Goal: Task Accomplishment & Management: Manage account settings

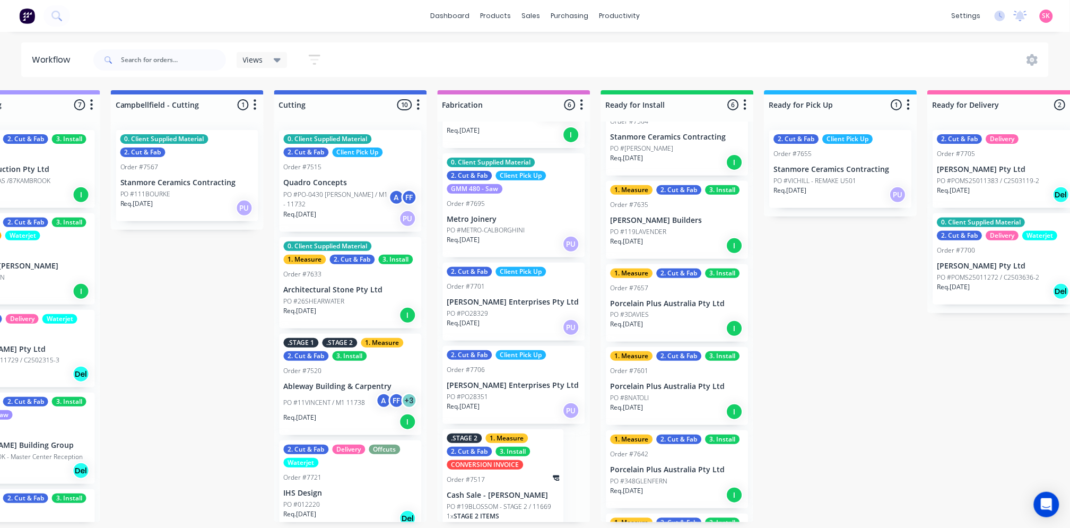
scroll to position [164, 0]
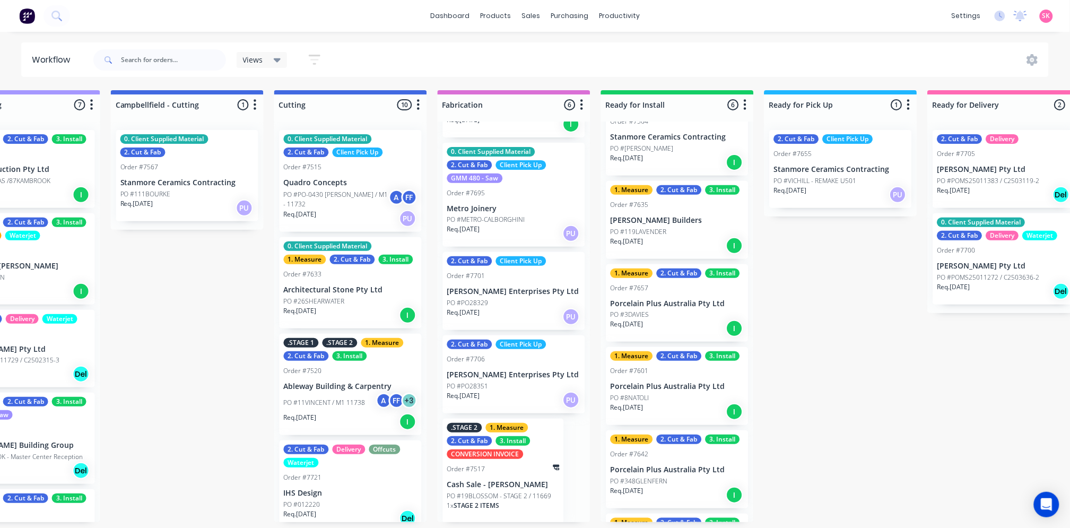
click at [511, 522] on div "2. Cut & Fab Client Pick Up Order #7581 [PERSON_NAME] Enterprises Pty Ltd PO #P…" at bounding box center [514, 322] width 153 height 401
click at [520, 501] on div "1 x STAGE 2 ITEMS" at bounding box center [503, 510] width 112 height 18
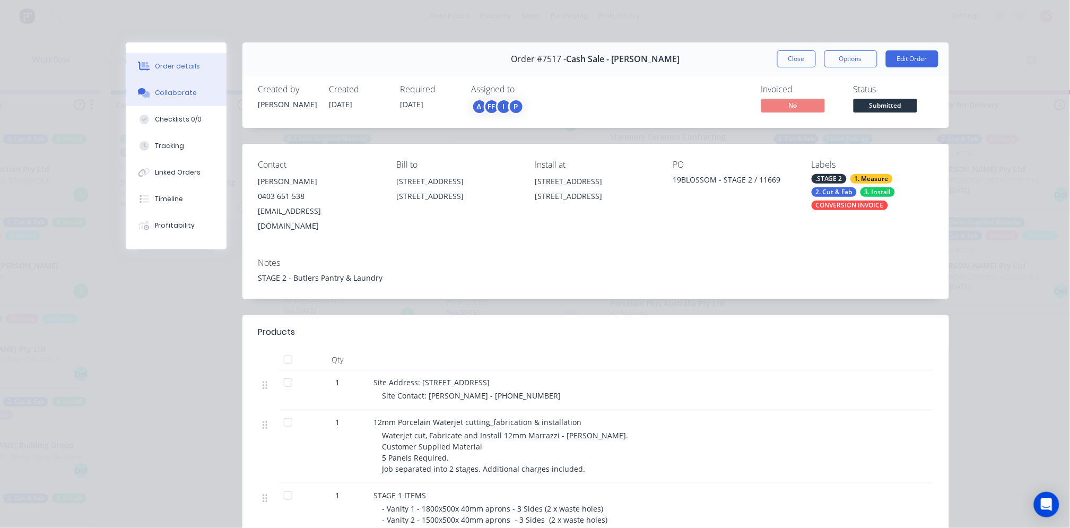
click at [157, 83] on button "Collaborate" at bounding box center [176, 93] width 101 height 27
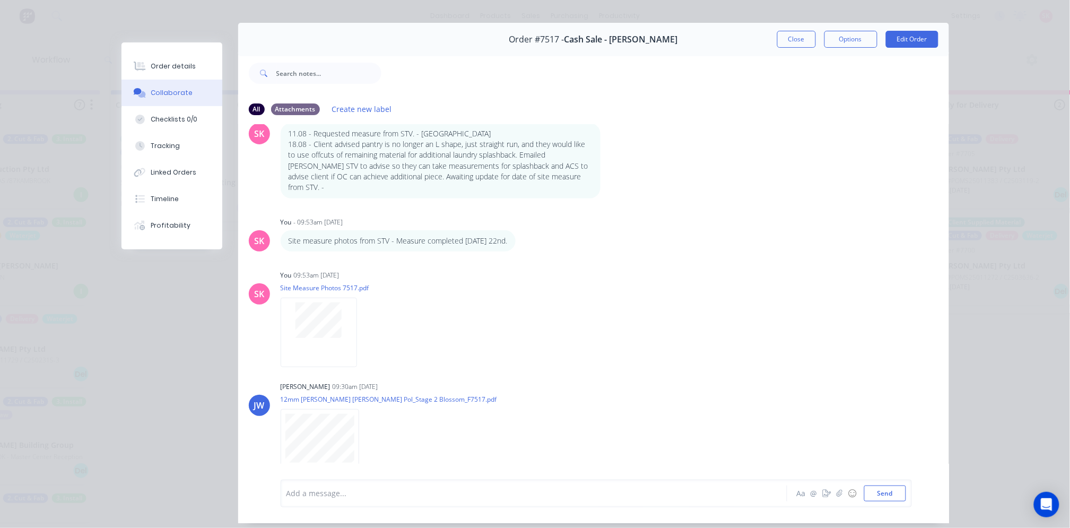
scroll to position [0, 0]
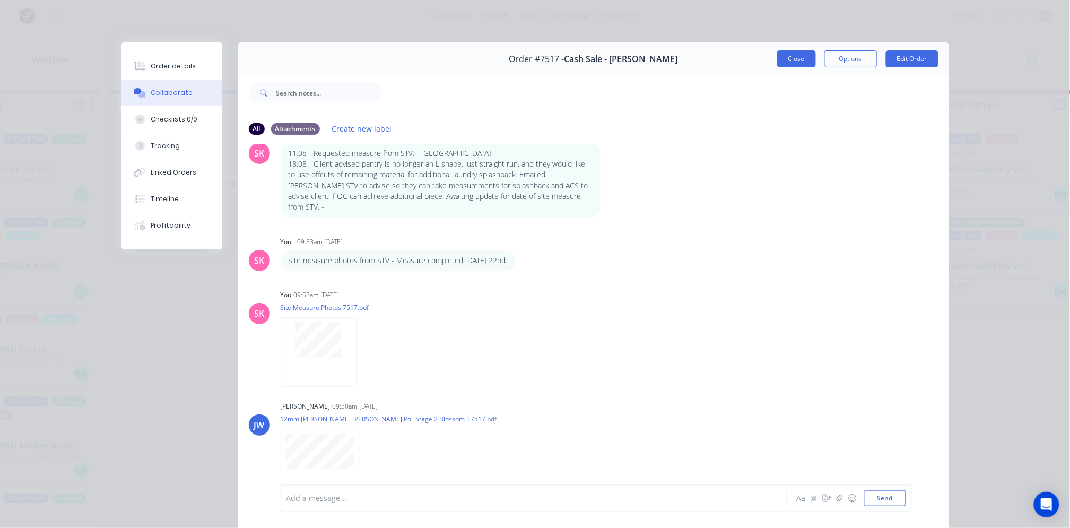
click at [800, 66] on button "Close" at bounding box center [796, 58] width 39 height 17
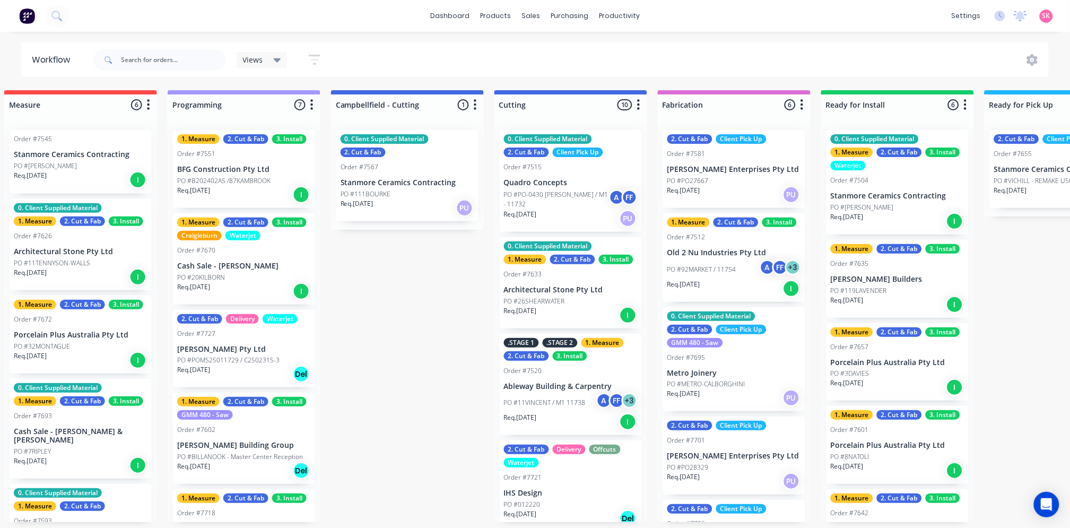
scroll to position [0, 290]
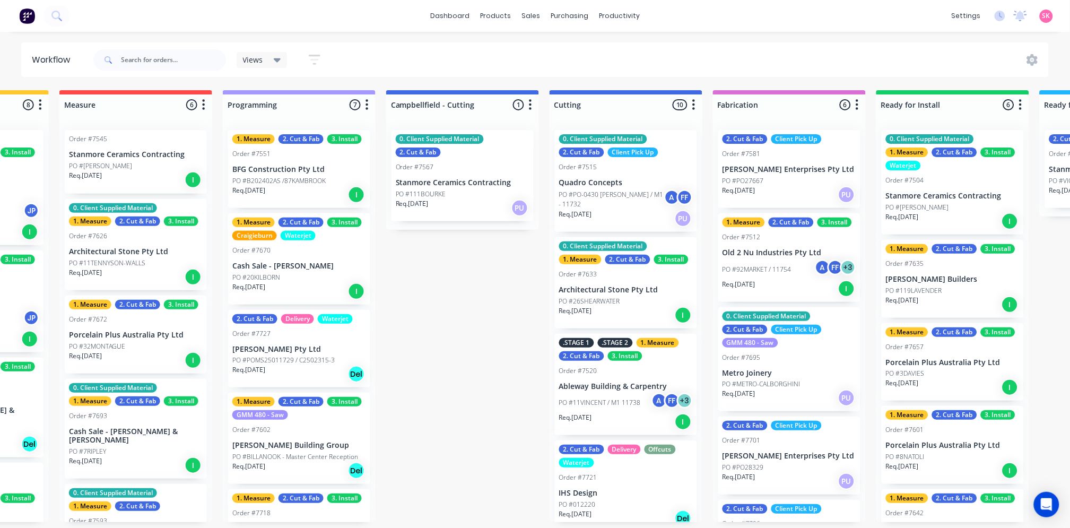
click at [490, 283] on div "Submitted 14 Status colour #273444 hex #273444 Save Cancel Summaries Total orde…" at bounding box center [740, 306] width 2077 height 432
click at [161, 67] on input "text" at bounding box center [173, 59] width 105 height 21
click at [552, 56] on link "Sales Orders" at bounding box center [587, 50] width 141 height 21
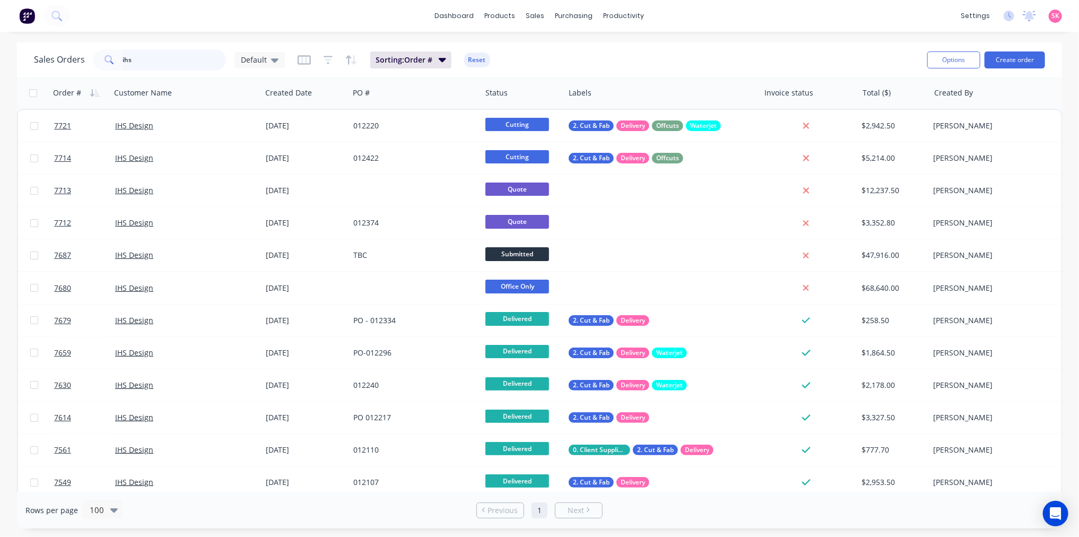
click at [185, 62] on input "ihs" at bounding box center [174, 59] width 103 height 21
type input "i"
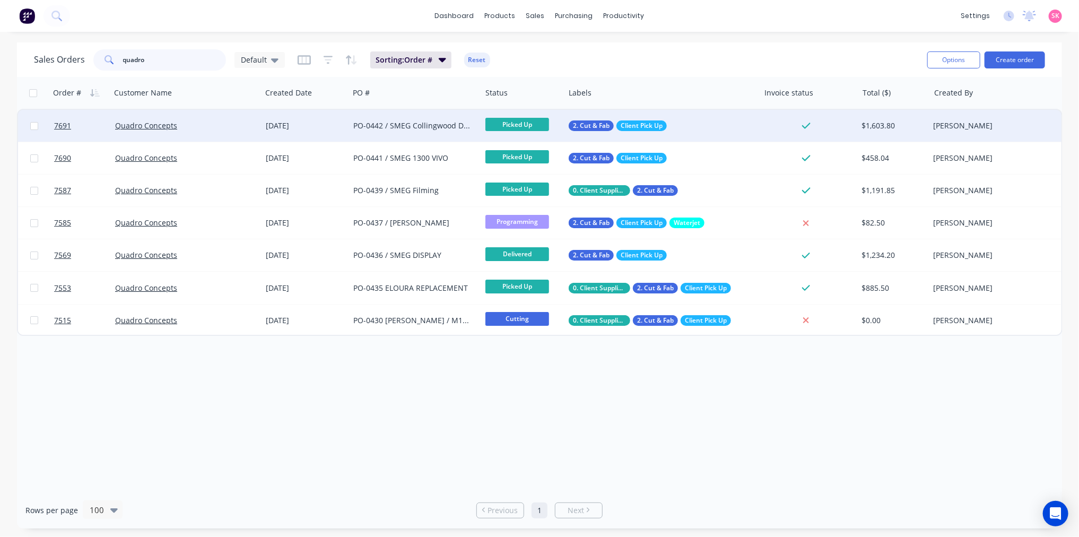
type input "quadro"
click at [411, 126] on div "PO-0442 / SMEG Collingwood Display" at bounding box center [412, 125] width 118 height 11
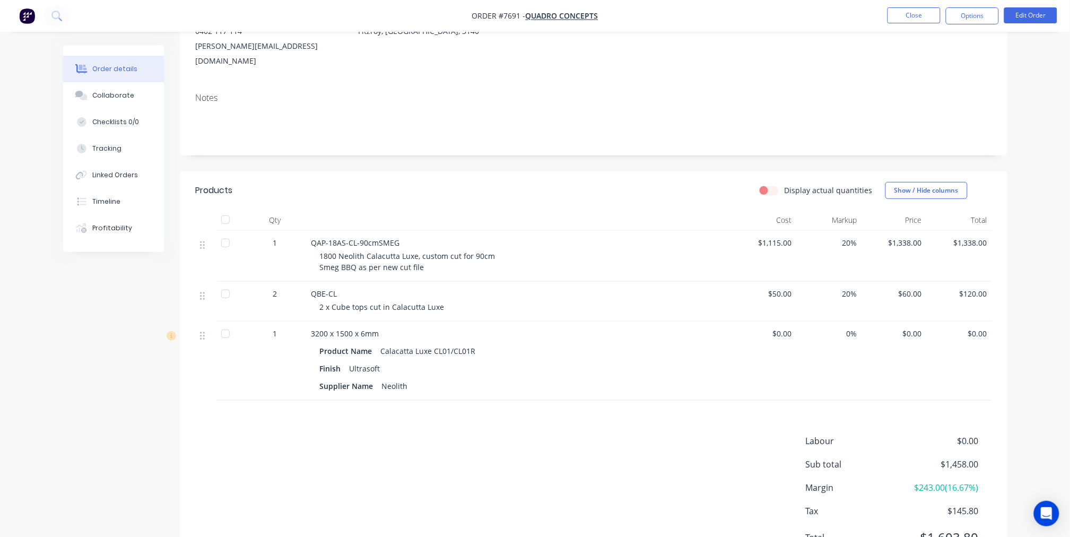
scroll to position [118, 0]
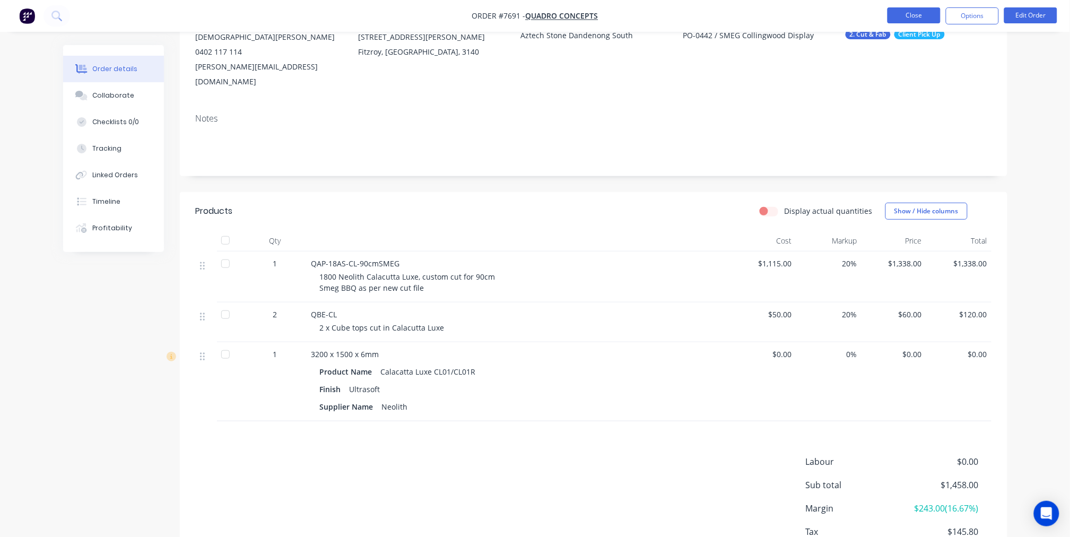
click at [926, 16] on button "Close" at bounding box center [914, 15] width 53 height 16
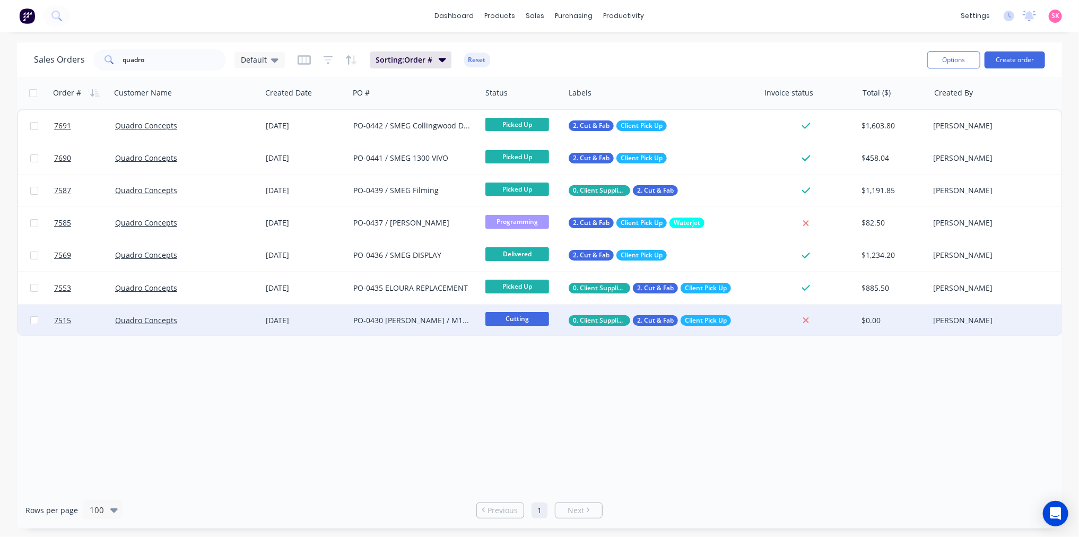
click at [348, 318] on div "[DATE]" at bounding box center [306, 321] width 88 height 32
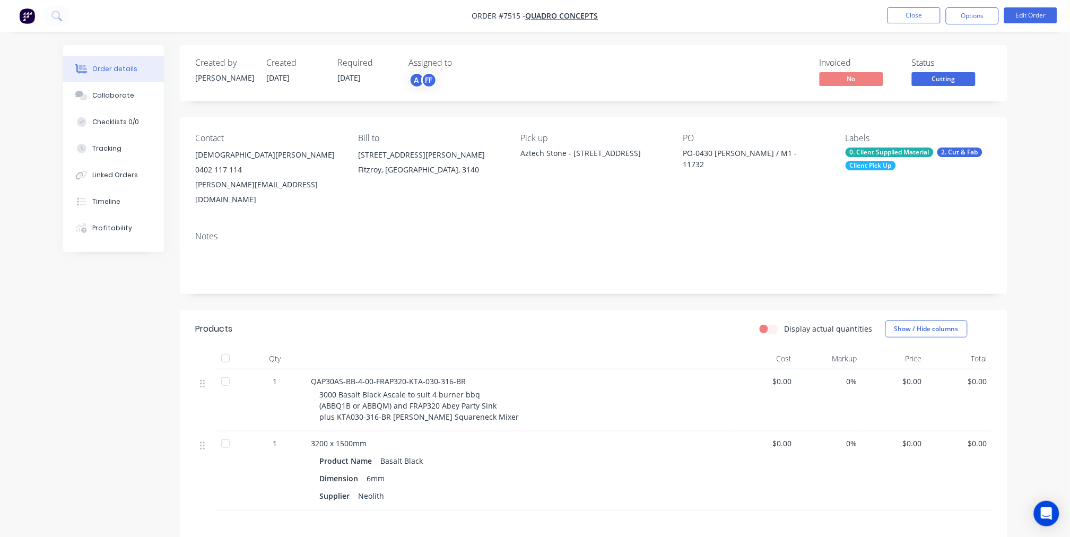
scroll to position [118, 0]
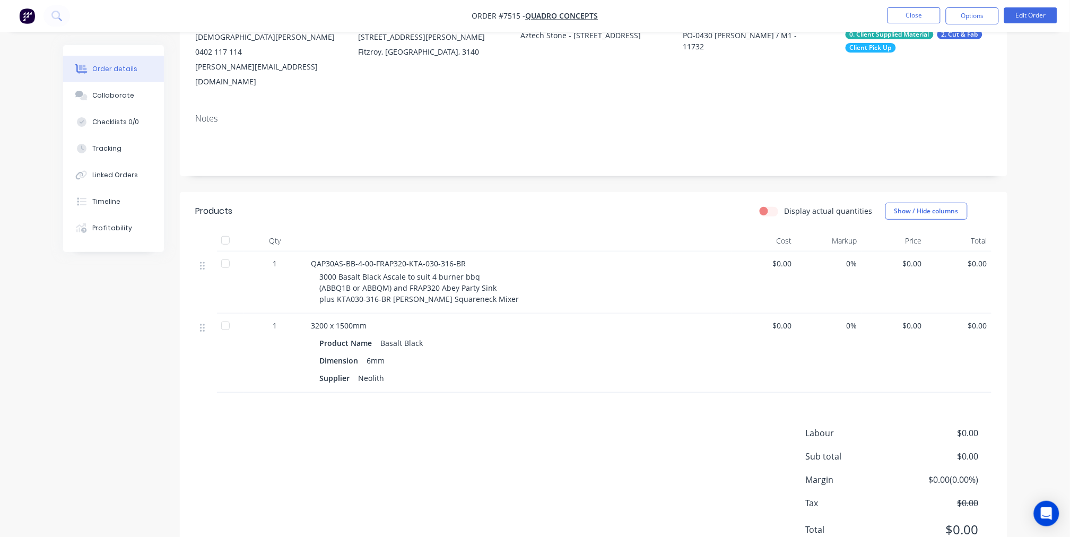
click at [787, 258] on span "$0.00" at bounding box center [764, 263] width 57 height 11
click at [783, 258] on span "$0.00" at bounding box center [764, 263] width 57 height 11
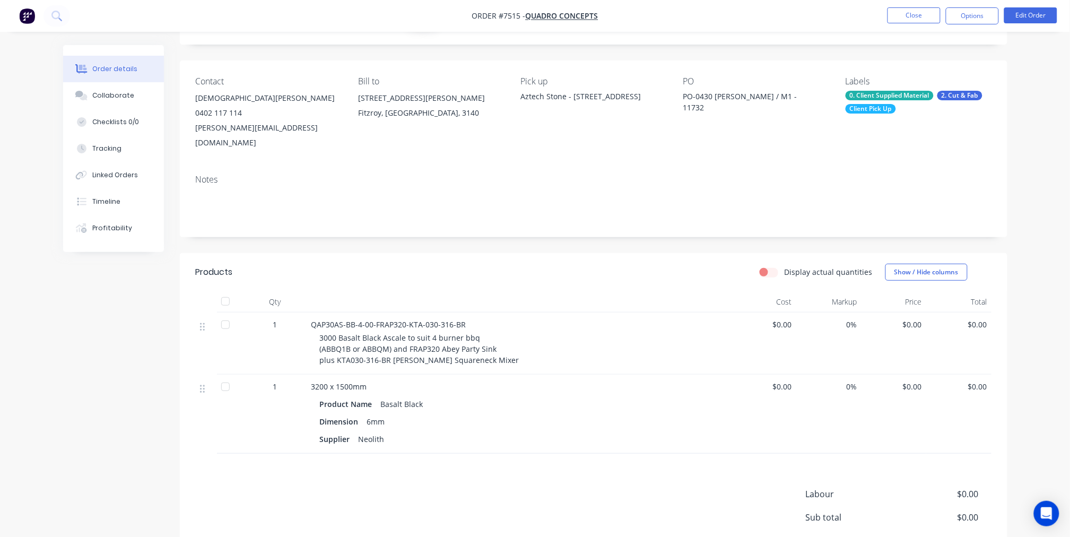
scroll to position [0, 0]
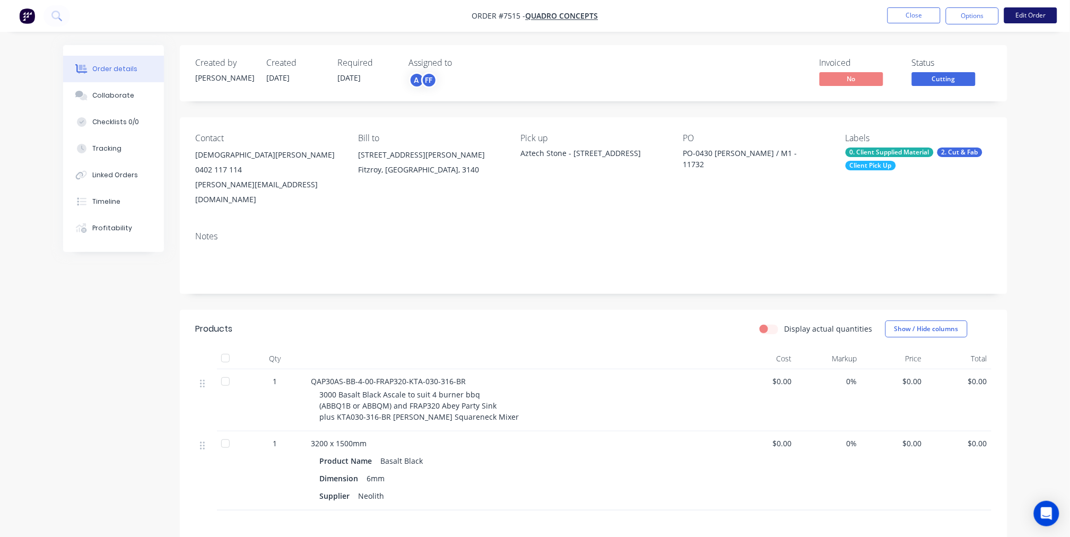
click at [1028, 10] on button "Edit Order" at bounding box center [1030, 15] width 53 height 16
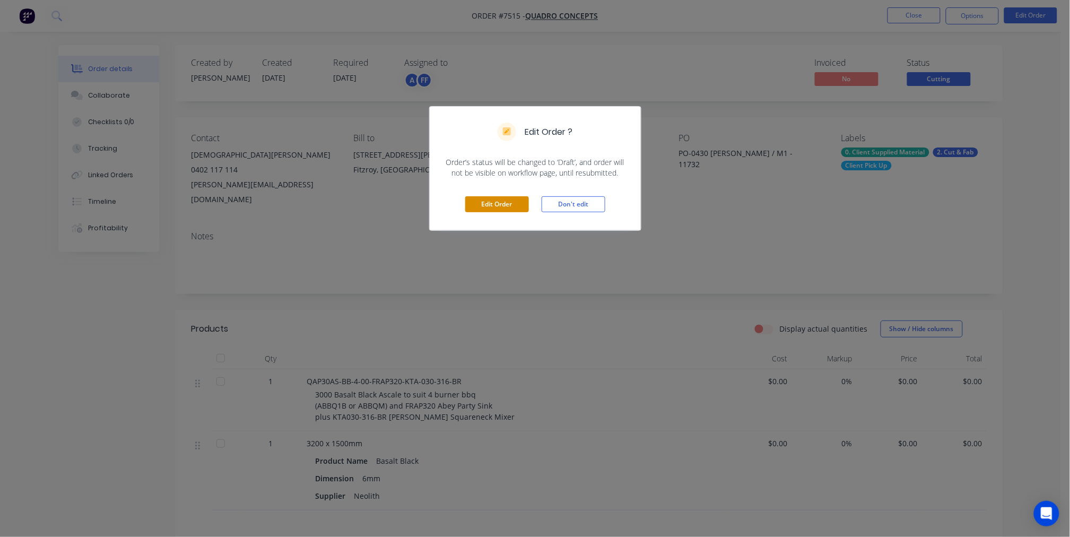
click at [496, 201] on button "Edit Order" at bounding box center [497, 204] width 64 height 16
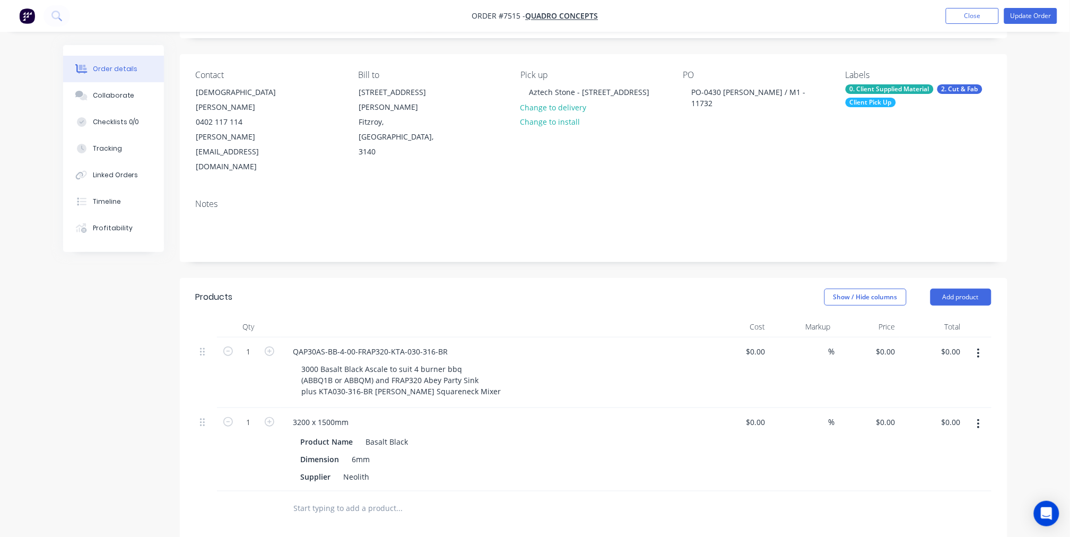
scroll to position [177, 0]
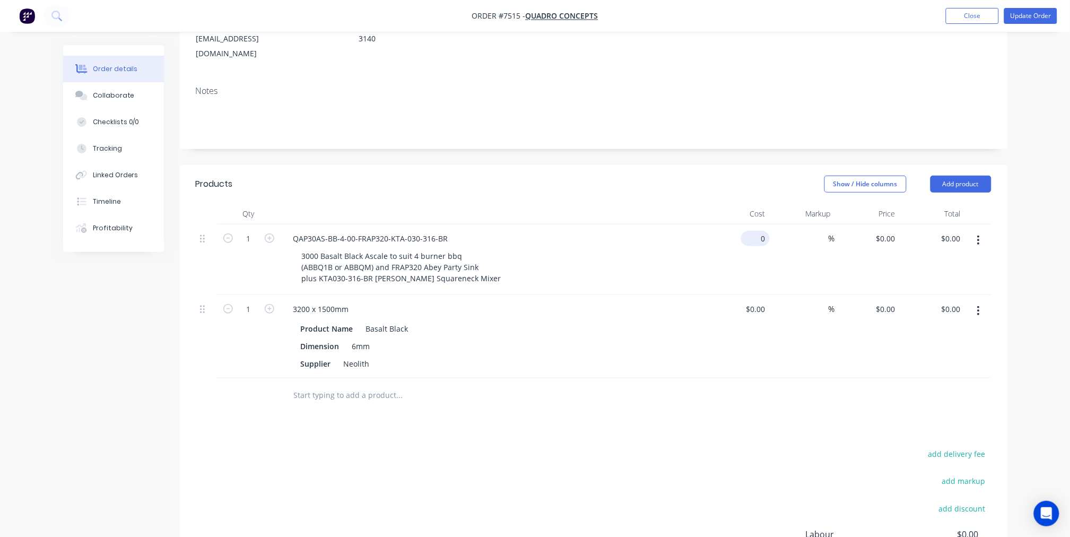
click at [752, 224] on div "0 $0.00" at bounding box center [737, 259] width 65 height 71
type input "$1,550.00"
click at [817, 370] on div "Products Show / Hide columns Add product Qty Cost Markup Price Total 1 QAP30AS-…" at bounding box center [594, 416] width 828 height 503
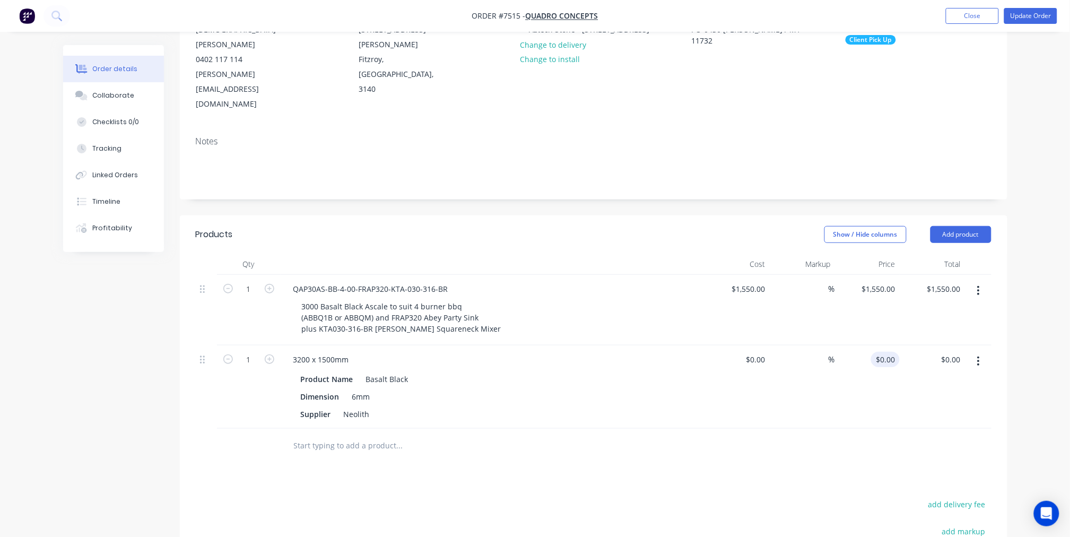
scroll to position [0, 0]
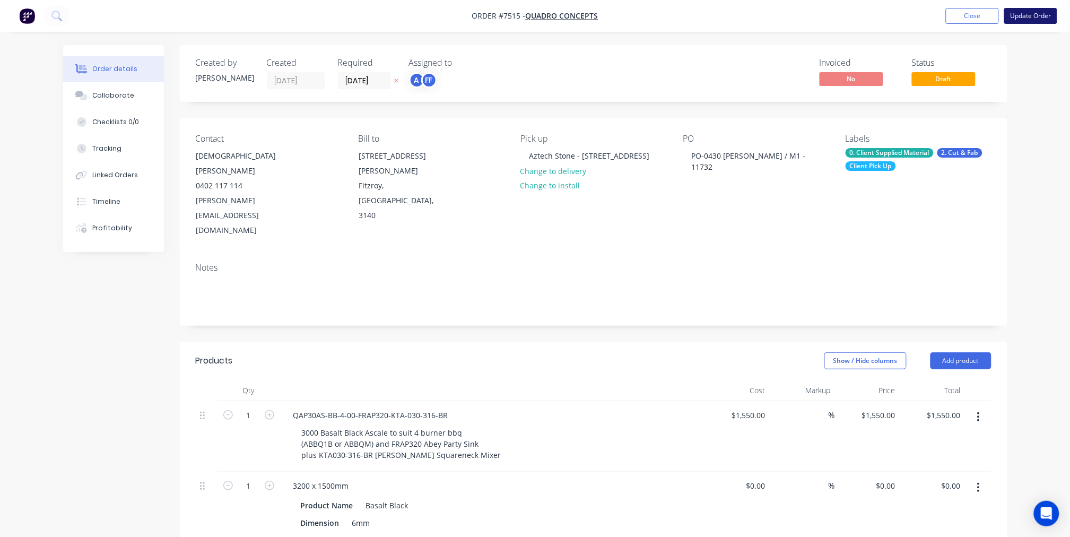
click at [1035, 9] on button "Update Order" at bounding box center [1030, 16] width 53 height 16
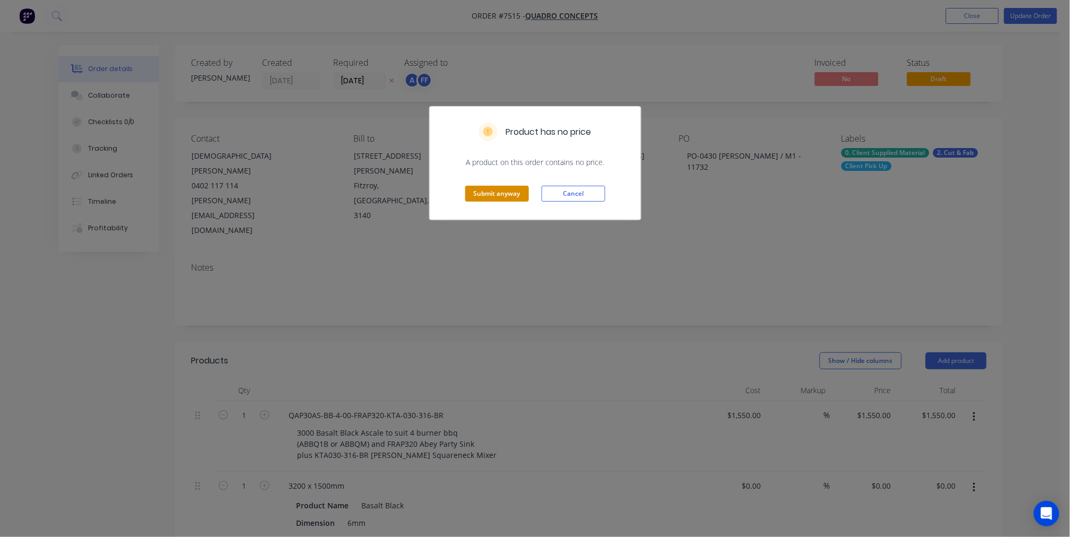
click at [489, 195] on button "Submit anyway" at bounding box center [497, 194] width 64 height 16
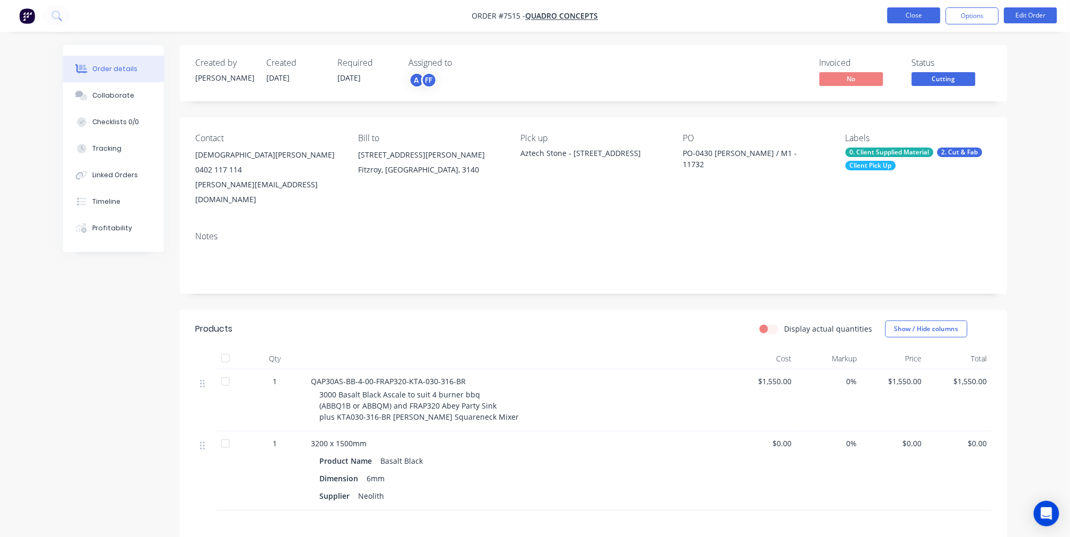
click at [913, 17] on button "Close" at bounding box center [914, 15] width 53 height 16
